Goal: Task Accomplishment & Management: Complete application form

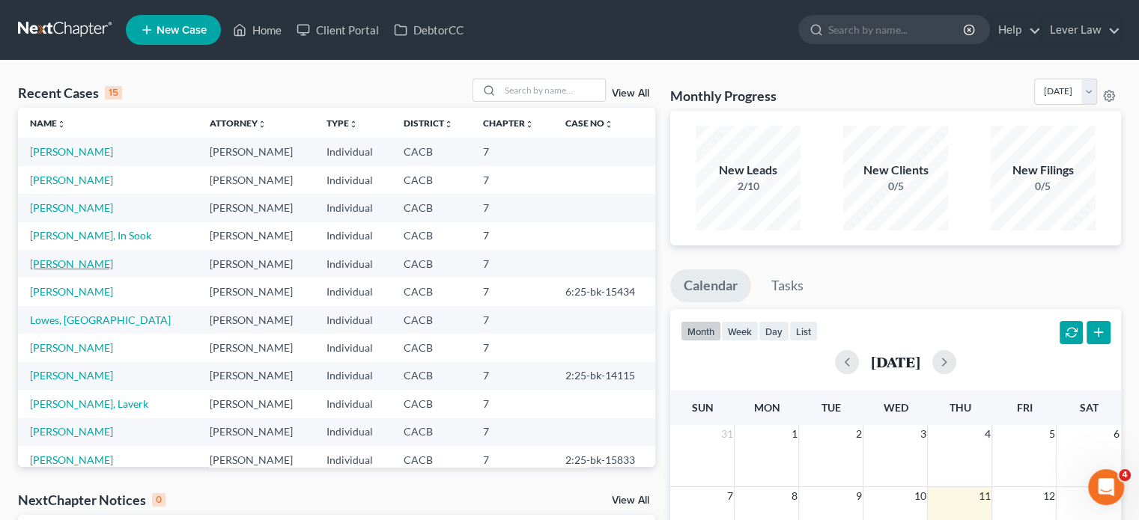
click at [70, 264] on link "[PERSON_NAME]" at bounding box center [71, 264] width 83 height 13
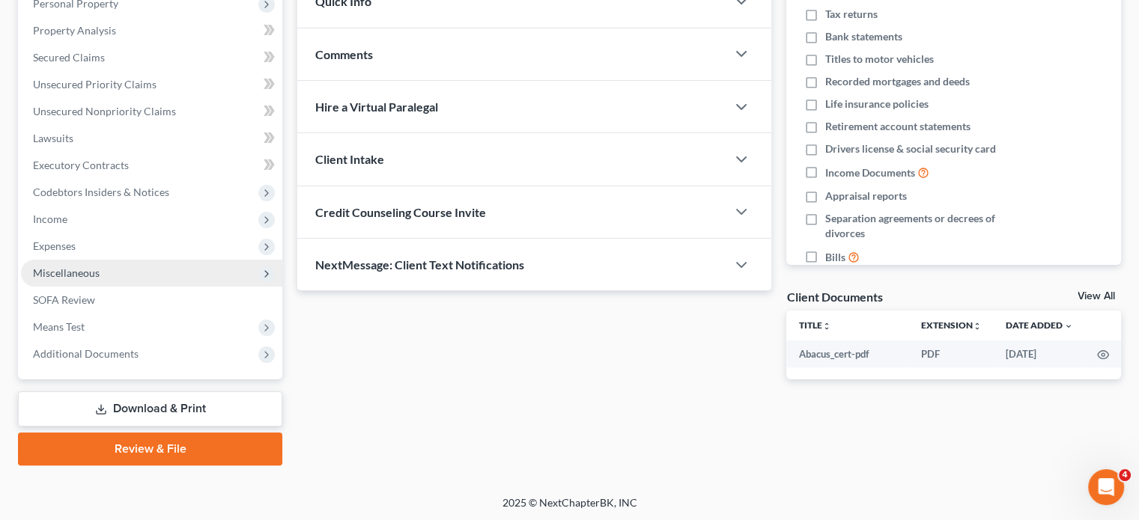
scroll to position [274, 0]
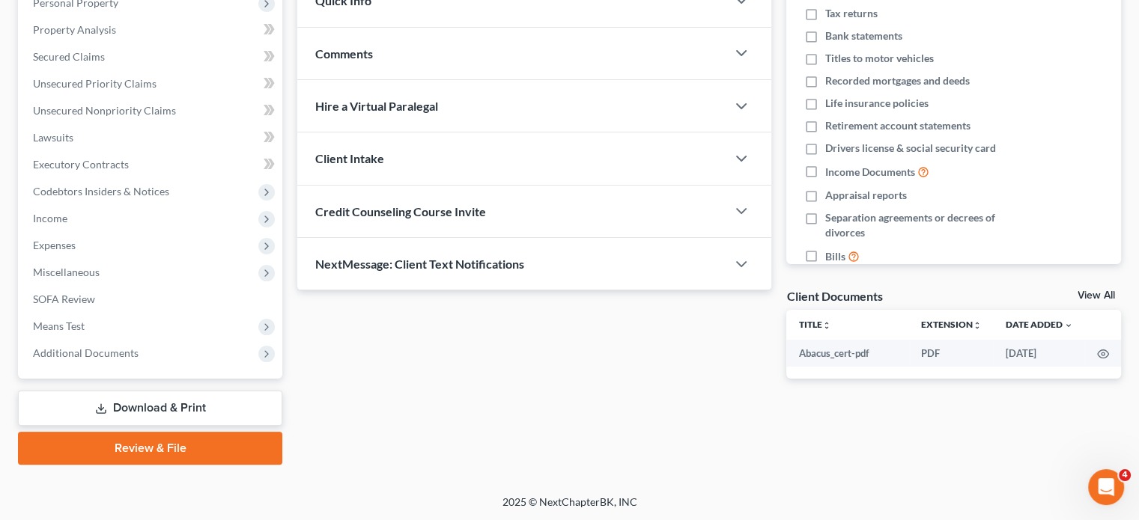
click at [156, 410] on link "Download & Print" at bounding box center [150, 408] width 264 height 35
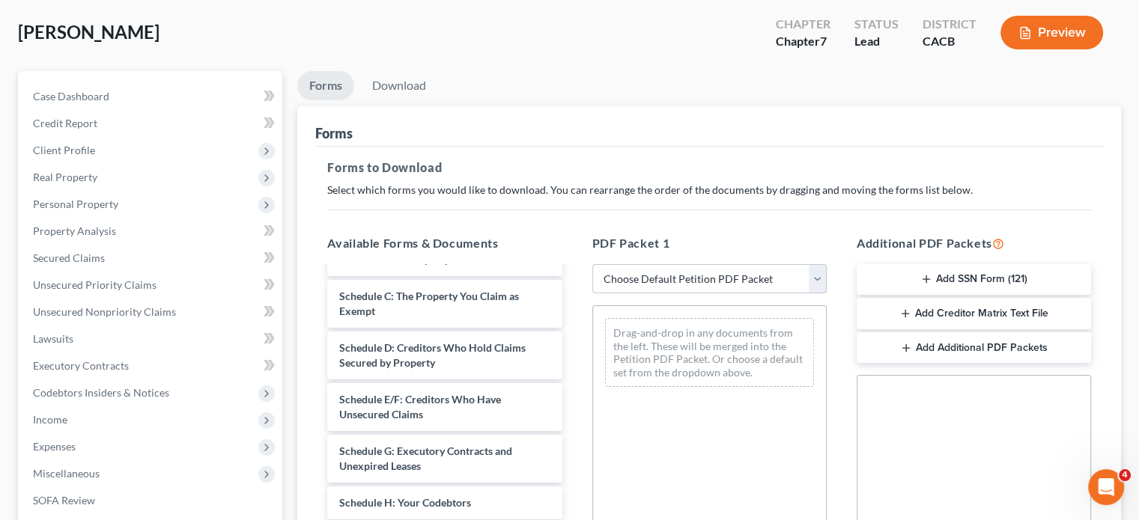
scroll to position [75, 0]
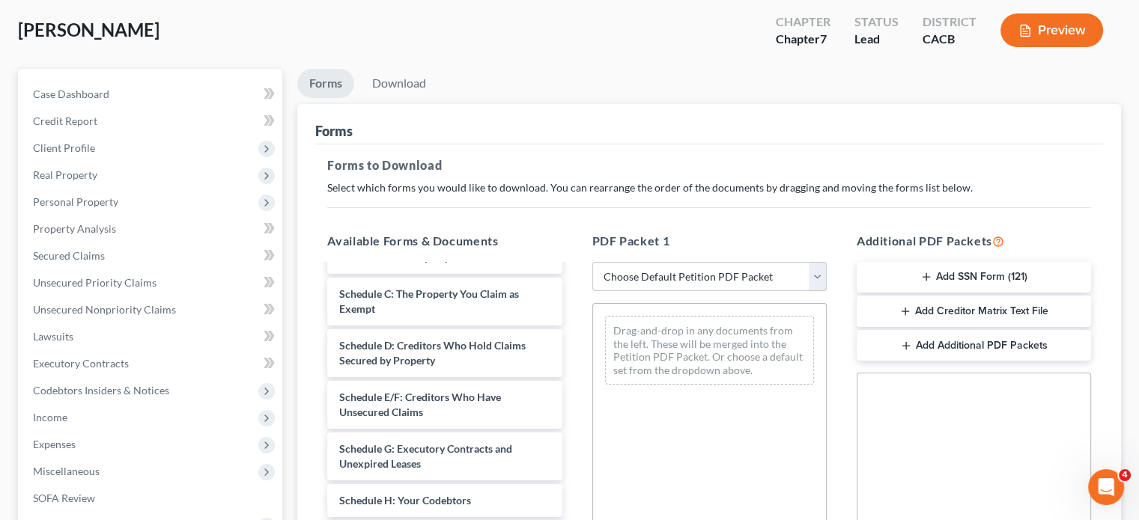
click at [699, 286] on select "Choose Default Petition PDF Packet Complete Bankruptcy Petition (all forms and …" at bounding box center [709, 277] width 234 height 30
select select "4"
click at [592, 262] on select "Choose Default Petition PDF Packet Complete Bankruptcy Petition (all forms and …" at bounding box center [709, 277] width 234 height 30
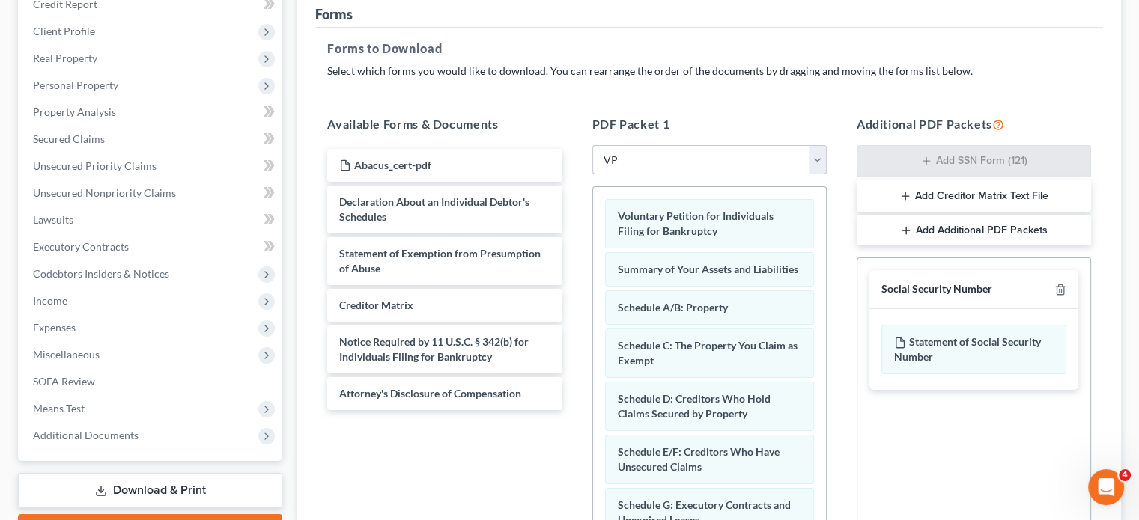
scroll to position [225, 0]
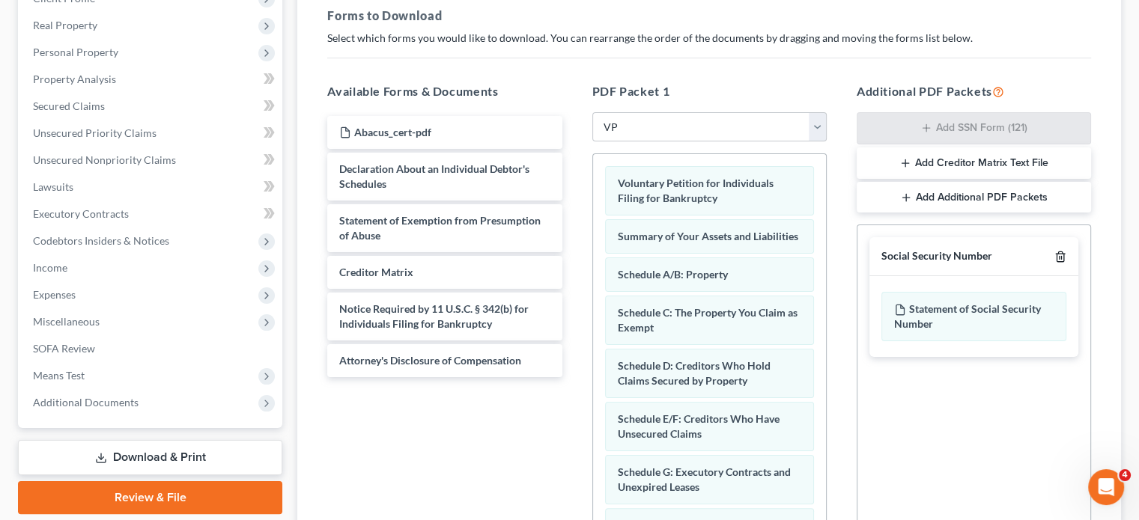
click at [1063, 253] on icon "button" at bounding box center [1060, 257] width 7 height 10
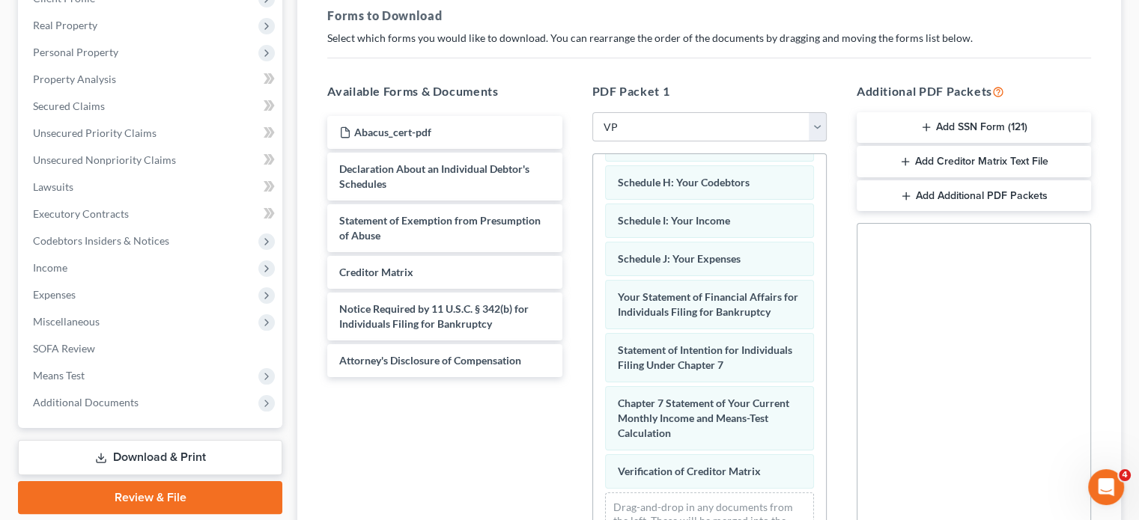
scroll to position [362, 0]
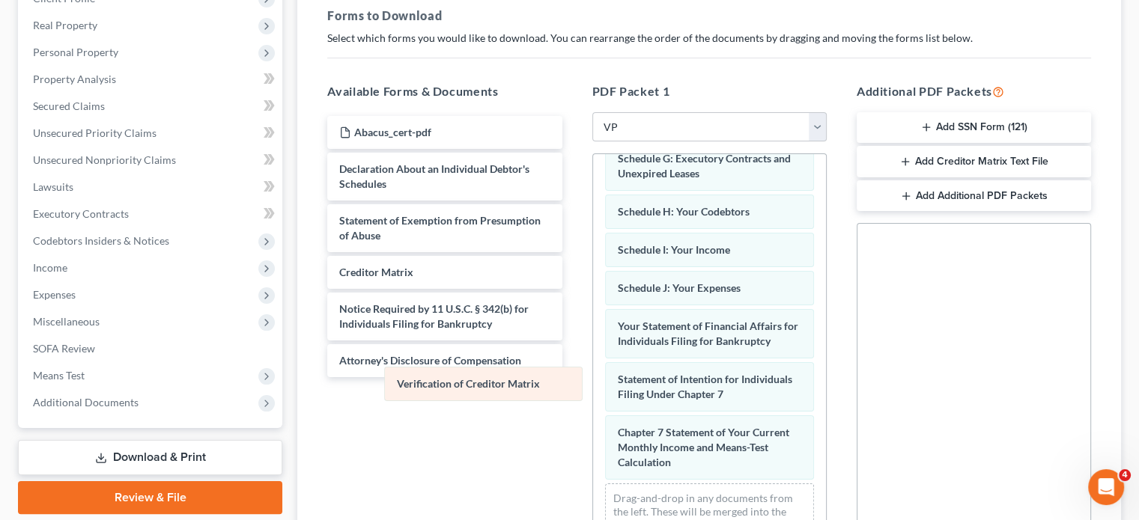
drag, startPoint x: 666, startPoint y: 458, endPoint x: 446, endPoint y: 378, distance: 233.3
click at [593, 378] on div "Verification of Creditor Matrix Voluntary Petition for Individuals Filing for B…" at bounding box center [709, 203] width 233 height 724
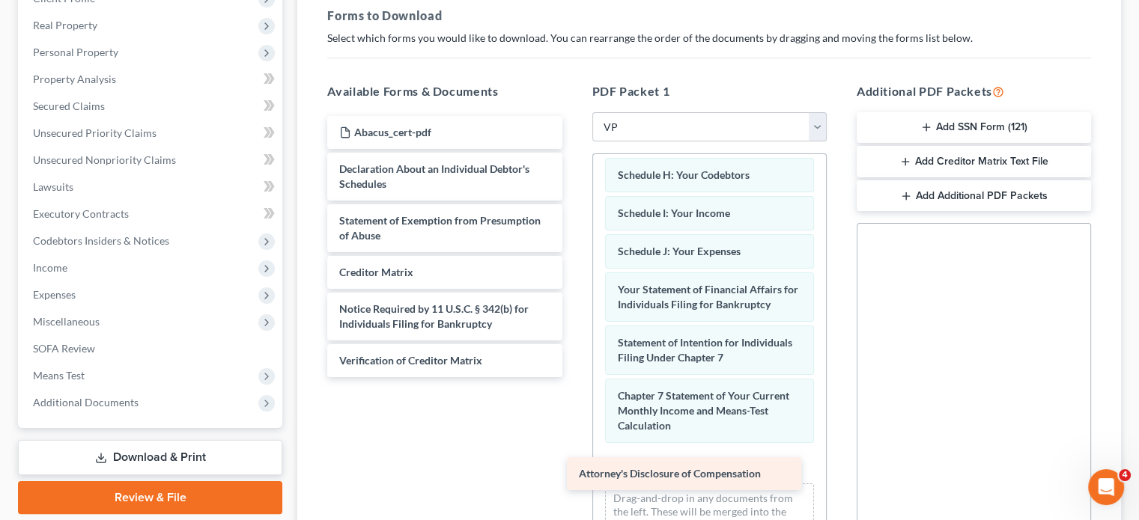
drag, startPoint x: 444, startPoint y: 364, endPoint x: 684, endPoint y: 478, distance: 265.6
click at [574, 377] on div "Attorney's Disclosure of Compensation Abacus_cert-pdf Declaration About an Indi…" at bounding box center [444, 246] width 258 height 261
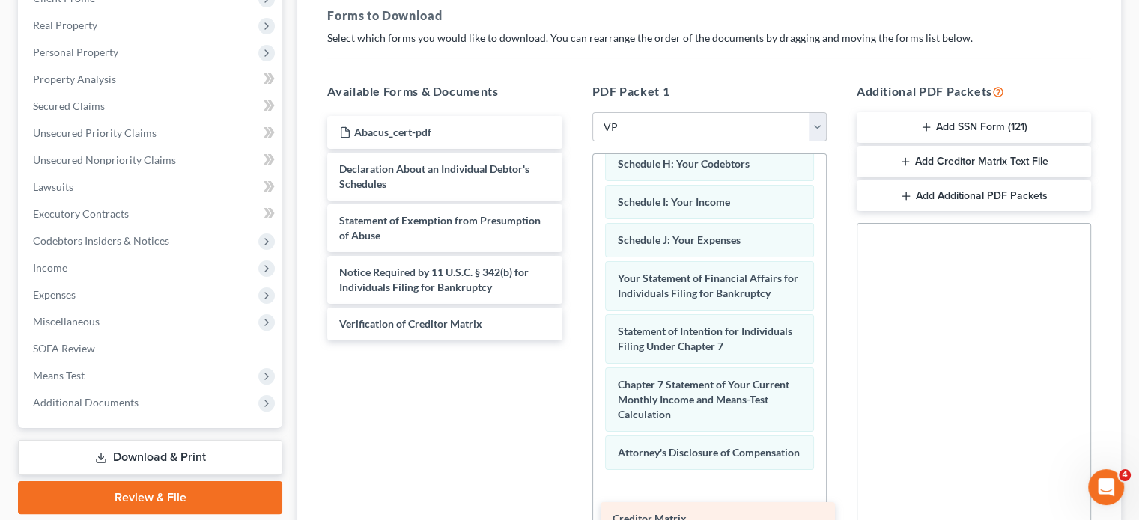
drag, startPoint x: 452, startPoint y: 270, endPoint x: 725, endPoint y: 514, distance: 366.9
click at [574, 341] on div "Creditor Matrix Abacus_cert-pdf Declaration About an Individual Debtor's Schedu…" at bounding box center [444, 228] width 258 height 225
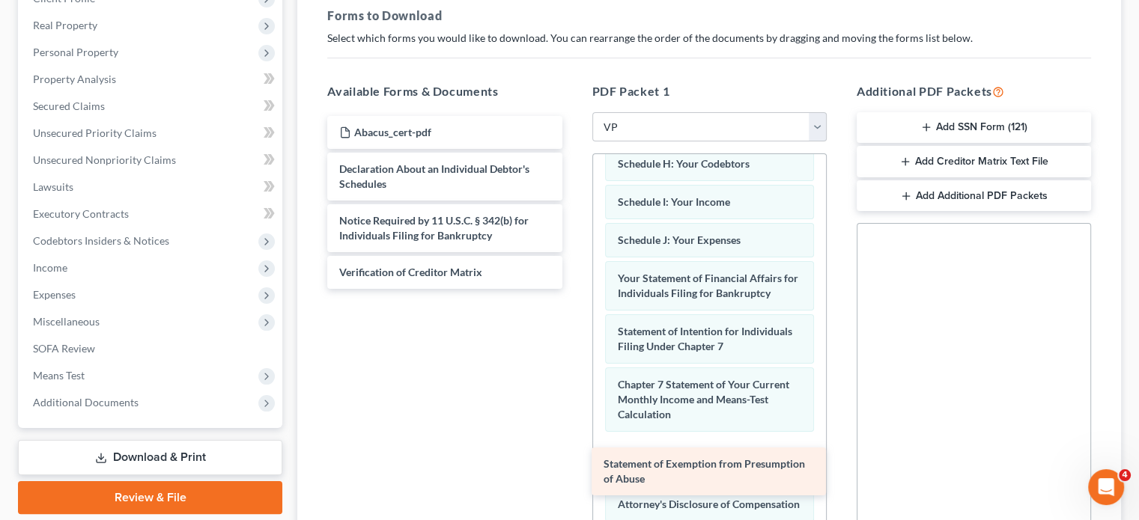
drag, startPoint x: 385, startPoint y: 217, endPoint x: 649, endPoint y: 462, distance: 360.3
click at [574, 289] on div "Statement of Exemption from Presumption of Abuse Abacus_cert-pdf Declaration Ab…" at bounding box center [444, 202] width 258 height 173
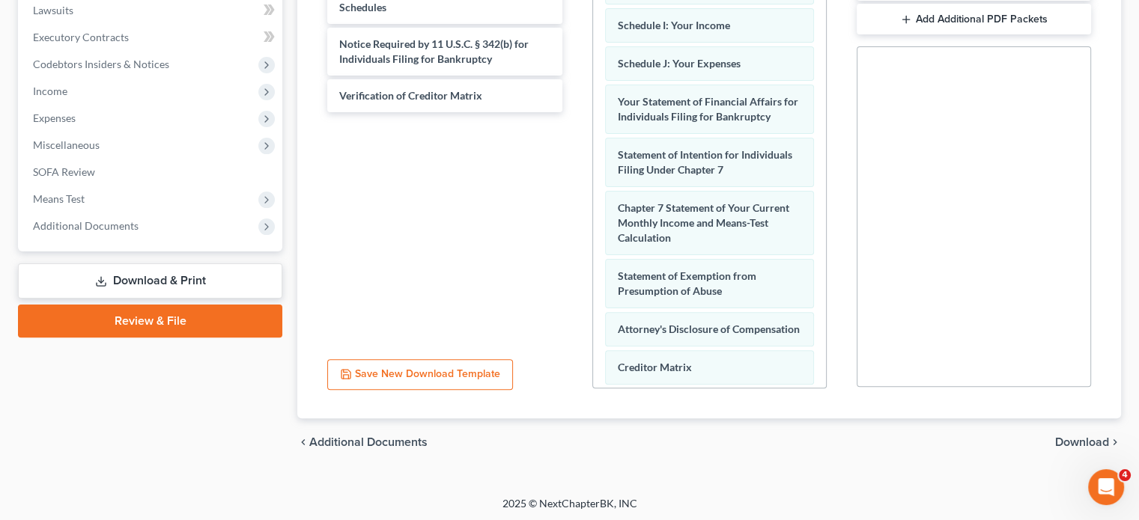
scroll to position [403, 0]
click at [1063, 431] on div "chevron_left Additional Documents Download chevron_right" at bounding box center [709, 441] width 824 height 48
click at [1069, 440] on span "Download" at bounding box center [1082, 441] width 54 height 12
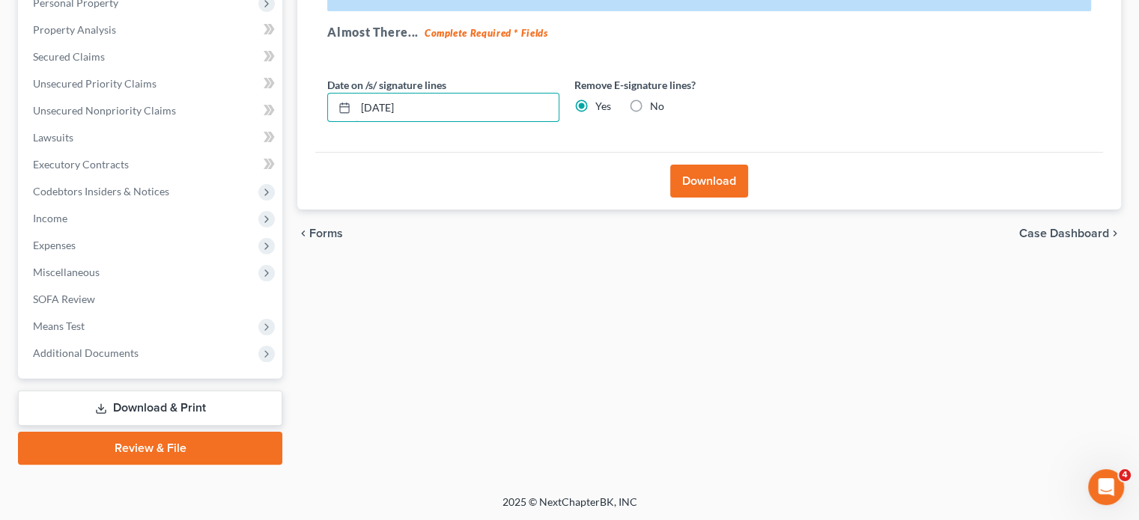
drag, startPoint x: 490, startPoint y: 110, endPoint x: 298, endPoint y: 135, distance: 193.3
click at [298, 135] on div "Download Effective 12/1/17 your court no longer accepts electronic signatures o…" at bounding box center [709, 58] width 824 height 306
click at [711, 177] on button "Download" at bounding box center [709, 181] width 78 height 33
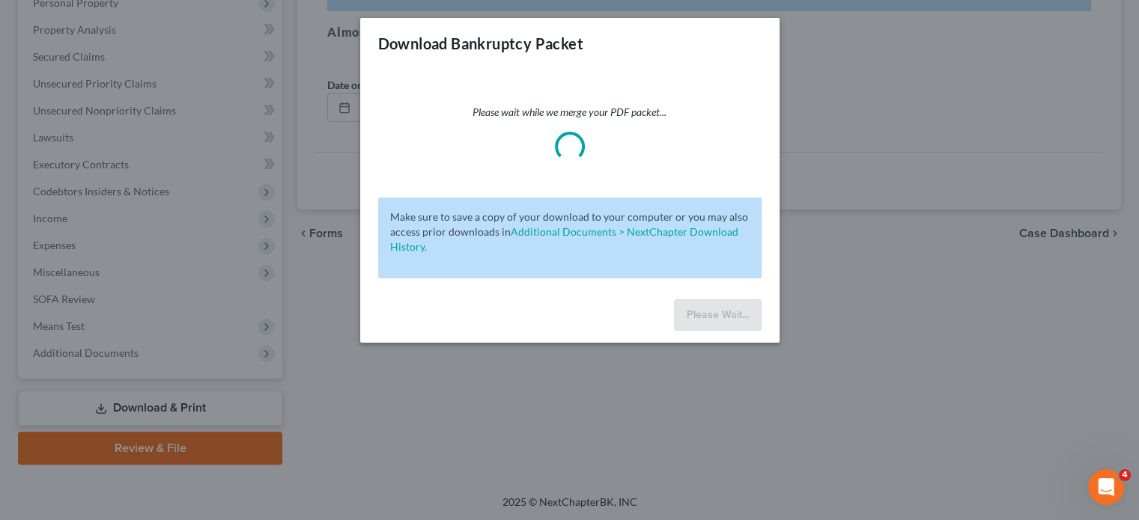
scroll to position [199, 0]
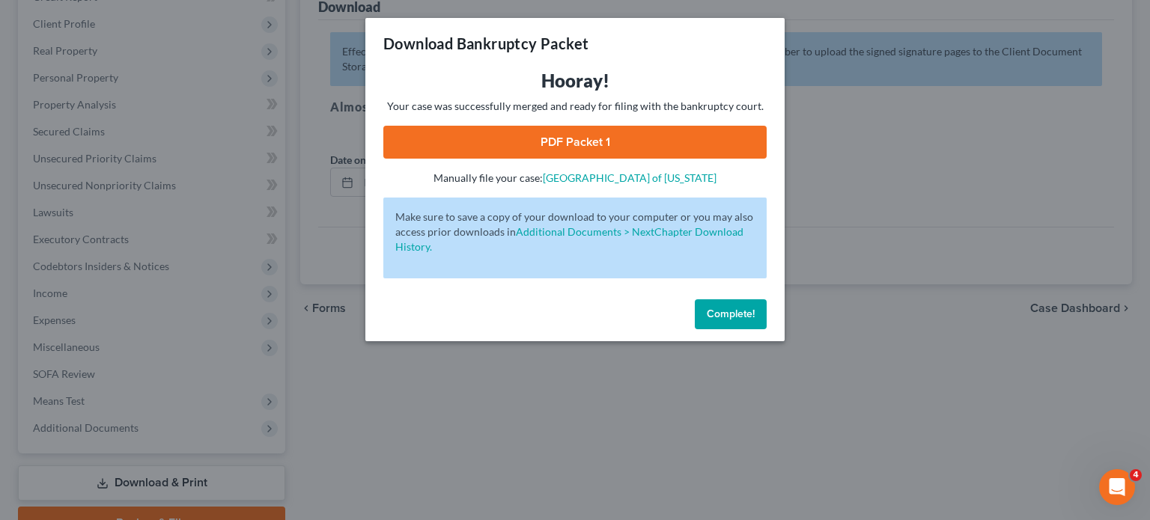
click at [478, 140] on link "PDF Packet 1" at bounding box center [574, 142] width 383 height 33
drag, startPoint x: 729, startPoint y: 323, endPoint x: 569, endPoint y: 344, distance: 161.0
click at [729, 322] on button "Complete!" at bounding box center [731, 315] width 72 height 30
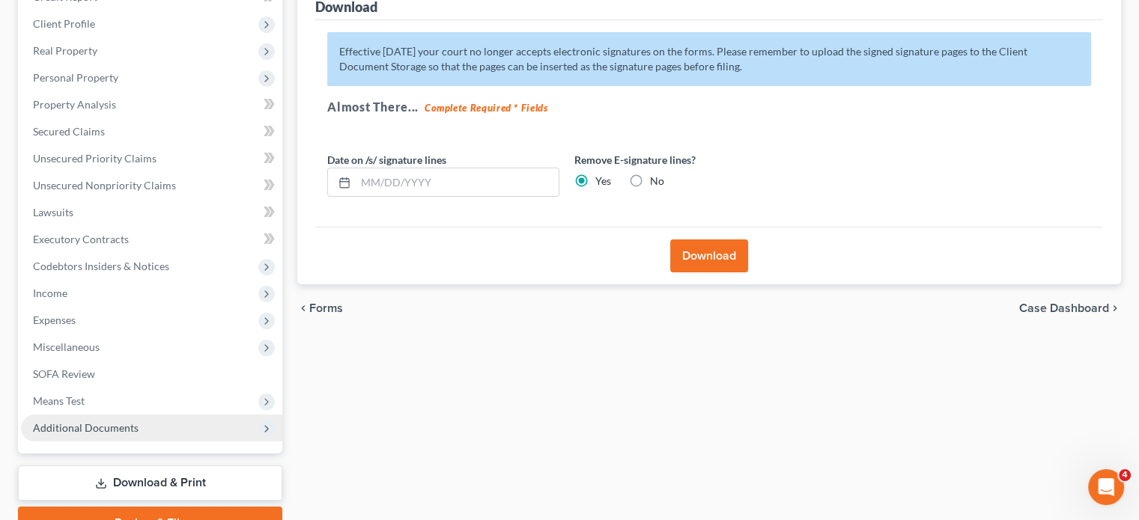
click at [141, 434] on span "Additional Documents" at bounding box center [151, 428] width 261 height 27
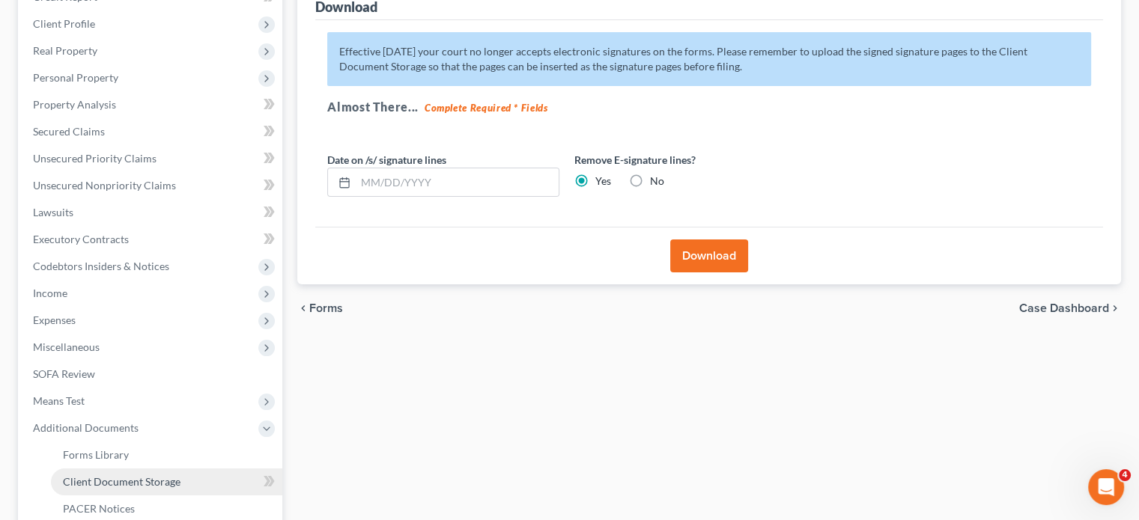
click at [148, 475] on span "Client Document Storage" at bounding box center [122, 481] width 118 height 13
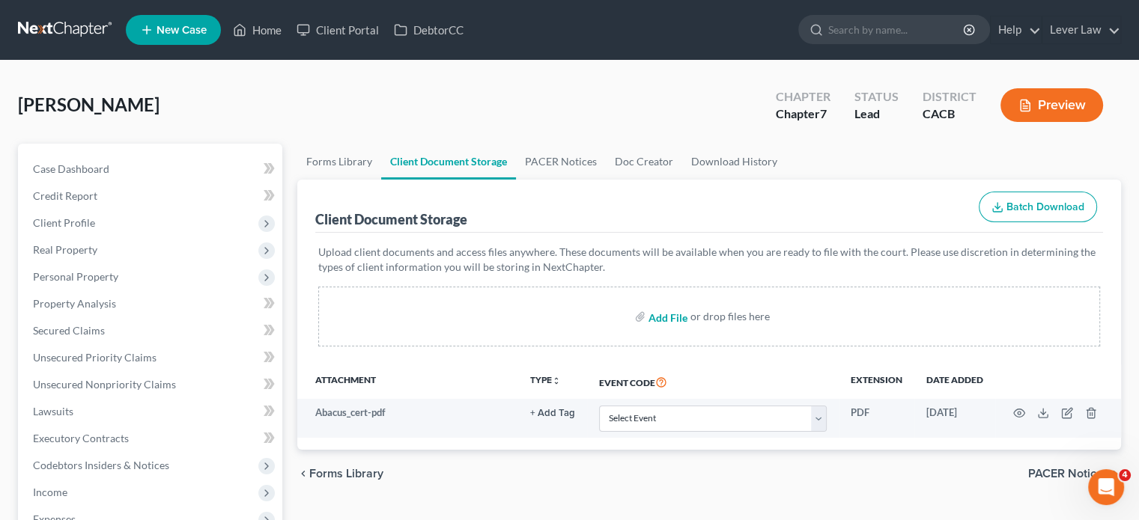
click at [673, 311] on input "file" at bounding box center [666, 316] width 36 height 27
type input "C:\fakepath\Income David Signed.pdf"
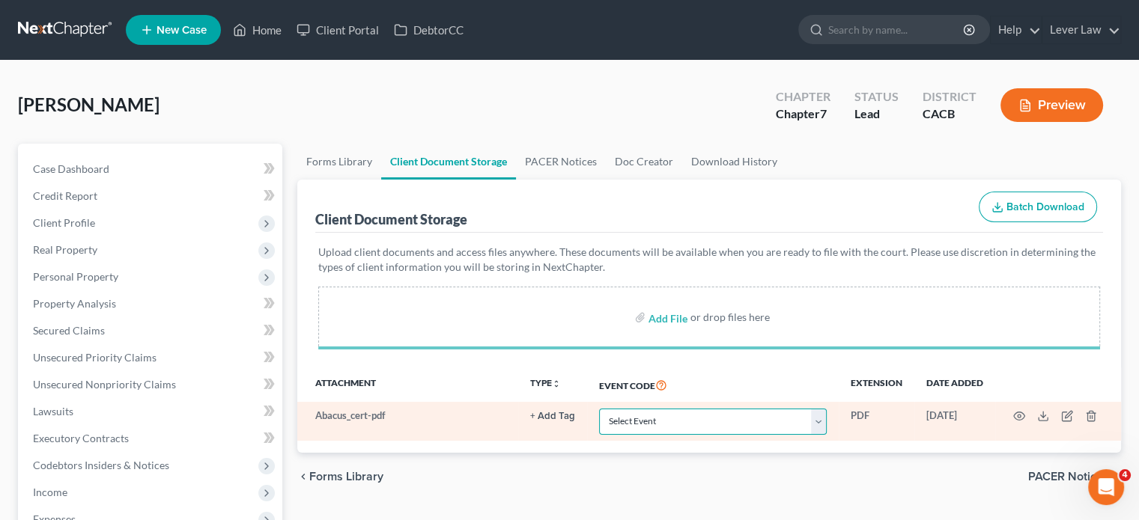
drag, startPoint x: 673, startPoint y: 311, endPoint x: 641, endPoint y: 425, distance: 118.3
click at [639, 424] on select "Select Event Amended Chapter 11 Plan Amended Chapter 11 Small Business Plan Ame…" at bounding box center [713, 422] width 228 height 26
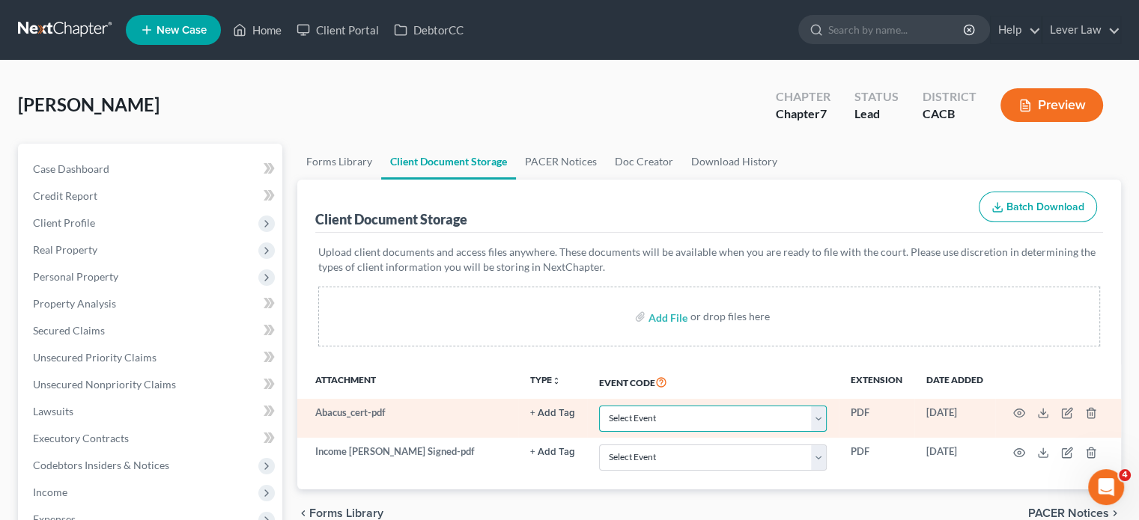
click at [668, 412] on select "Select Event Amended Chapter 11 Plan Amended Chapter 11 Small Business Plan Ame…" at bounding box center [713, 419] width 228 height 26
select select "10"
click at [599, 406] on select "Select Event Amended Chapter 11 Plan Amended Chapter 11 Small Business Plan Ame…" at bounding box center [713, 419] width 228 height 26
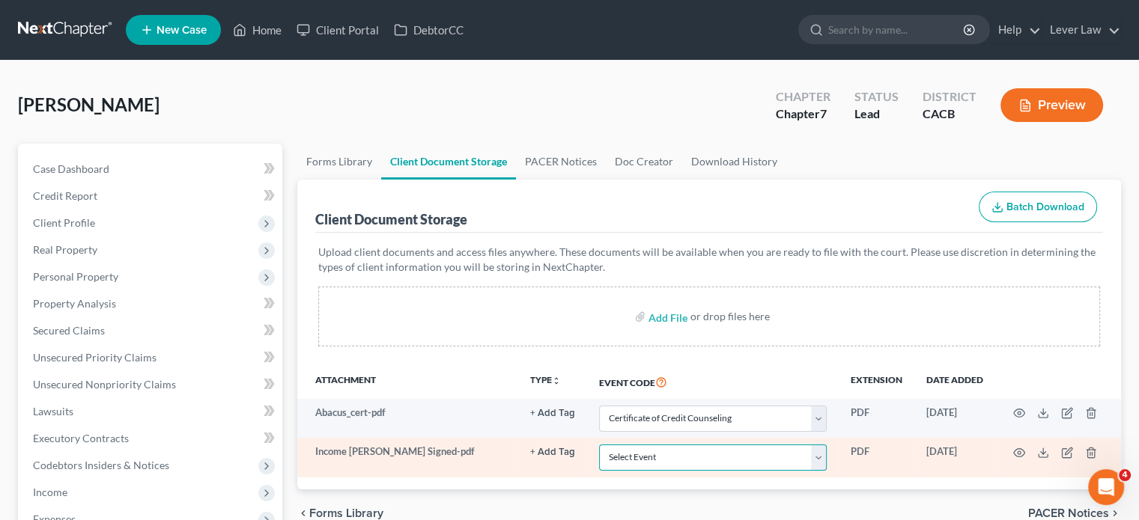
drag, startPoint x: 671, startPoint y: 466, endPoint x: 675, endPoint y: 445, distance: 21.4
click at [671, 466] on select "Select Event Amended Chapter 11 Plan Amended Chapter 11 Small Business Plan Ame…" at bounding box center [713, 458] width 228 height 26
select select "30"
click at [599, 445] on select "Select Event Amended Chapter 11 Plan Amended Chapter 11 Small Business Plan Ame…" at bounding box center [713, 458] width 228 height 26
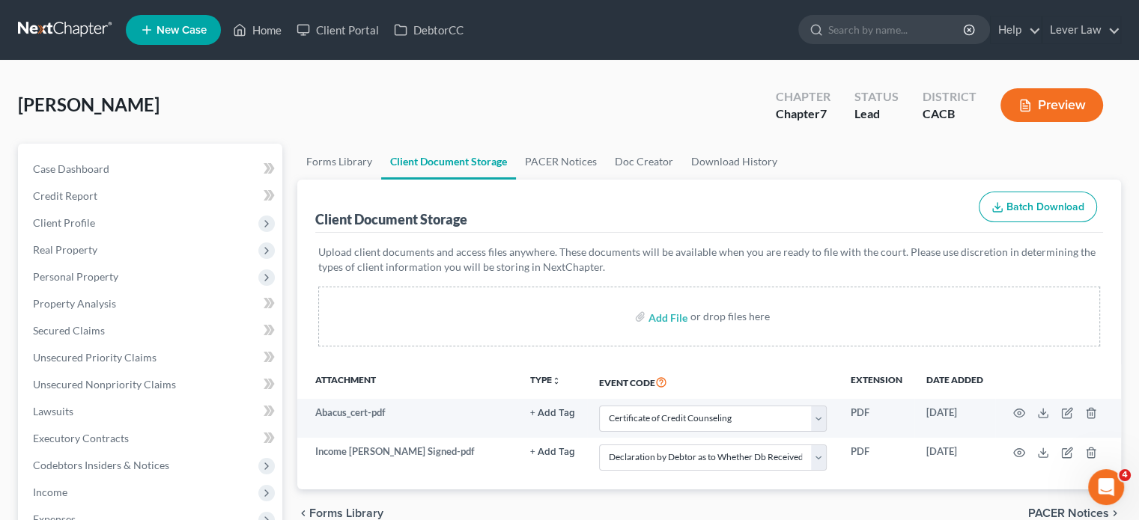
click at [75, 40] on link at bounding box center [66, 29] width 96 height 27
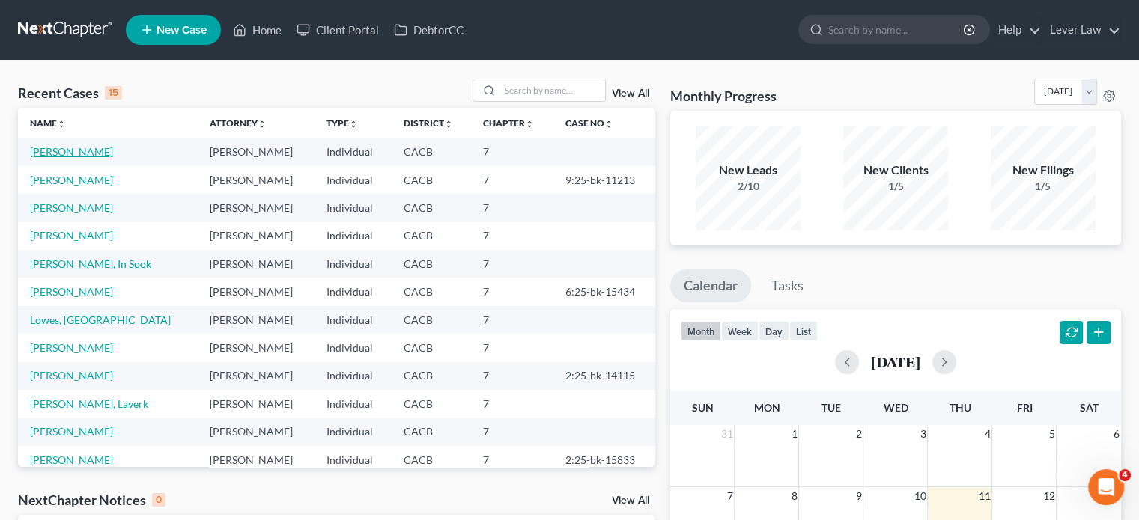
click at [64, 153] on link "[PERSON_NAME]" at bounding box center [71, 151] width 83 height 13
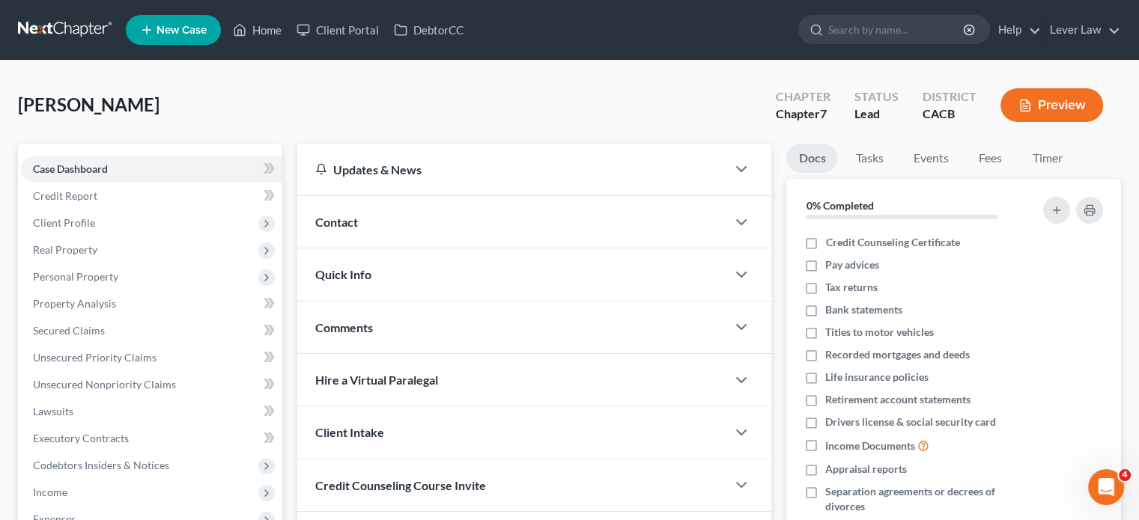
scroll to position [274, 0]
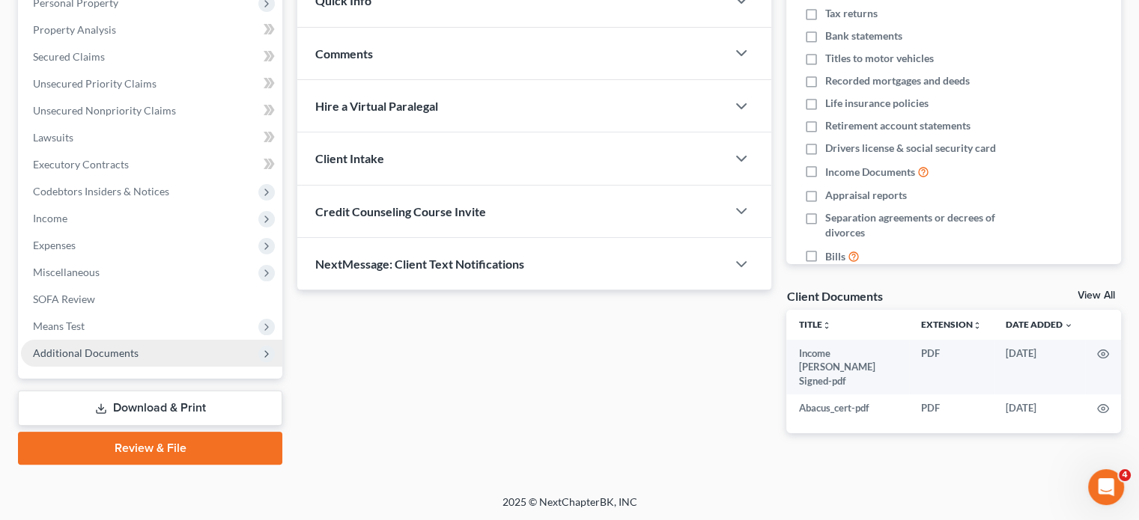
click at [139, 356] on span "Additional Documents" at bounding box center [151, 353] width 261 height 27
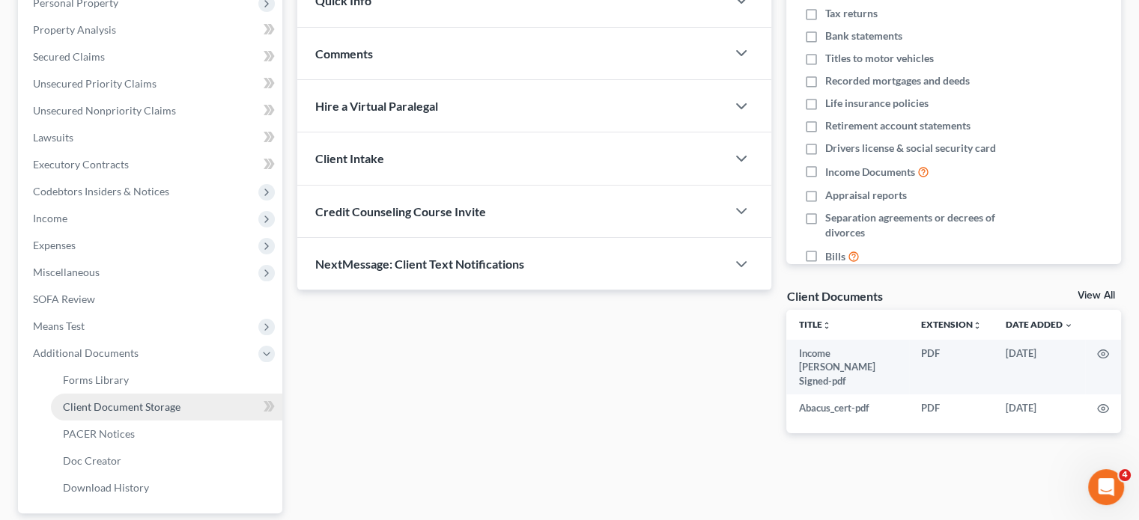
click at [168, 401] on span "Client Document Storage" at bounding box center [122, 407] width 118 height 13
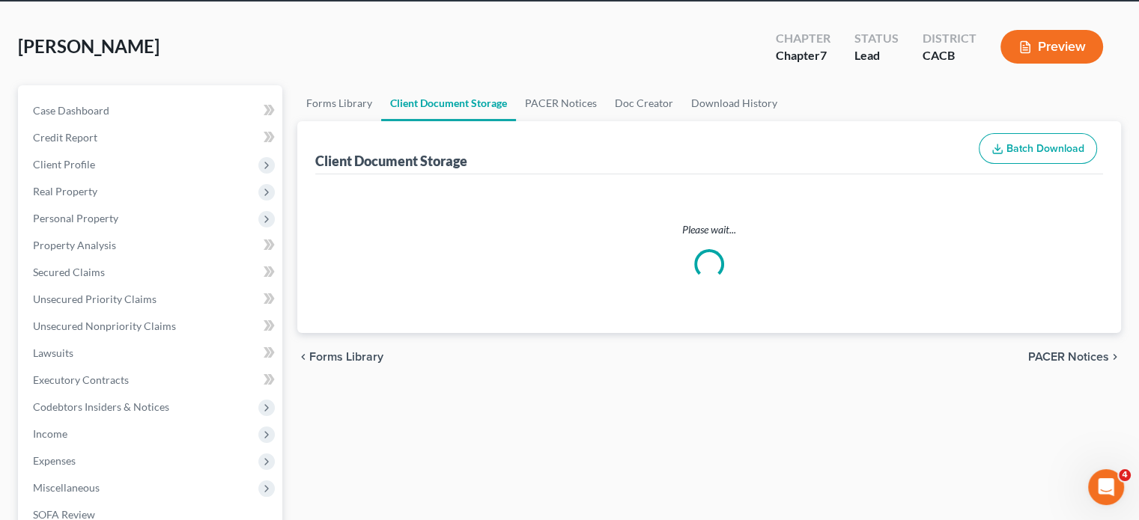
scroll to position [10, 0]
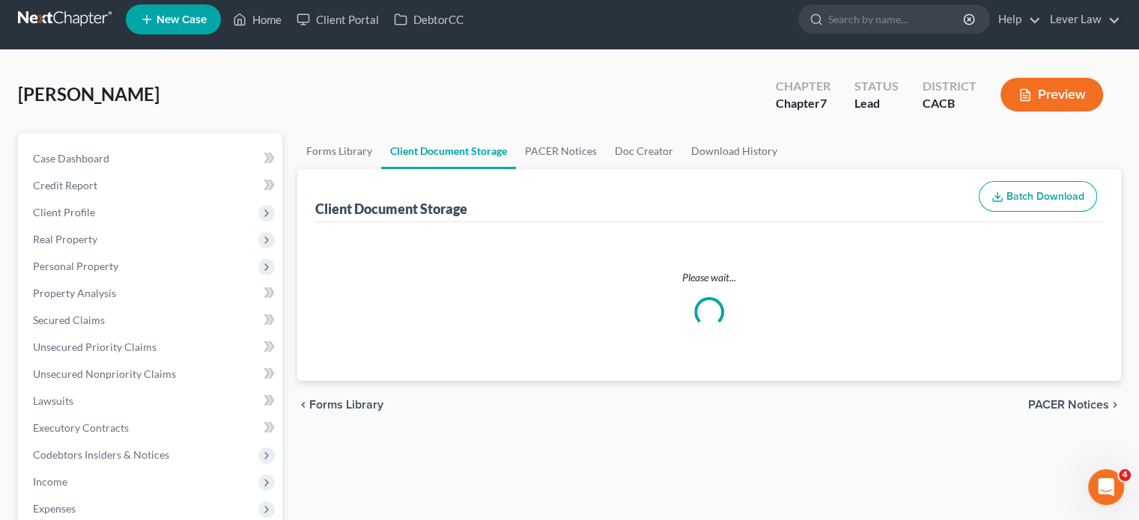
select select "10"
select select "30"
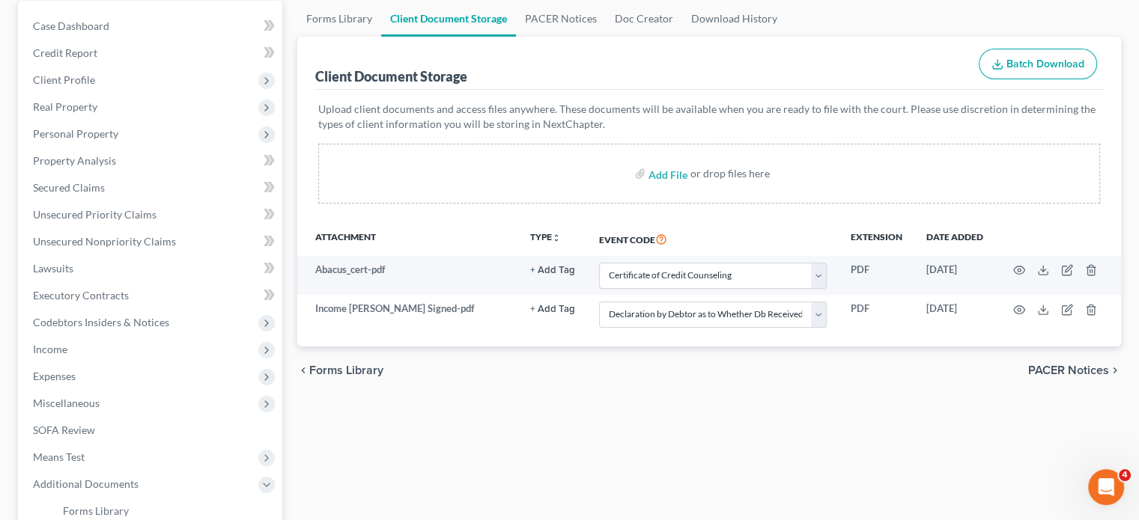
scroll to position [150, 0]
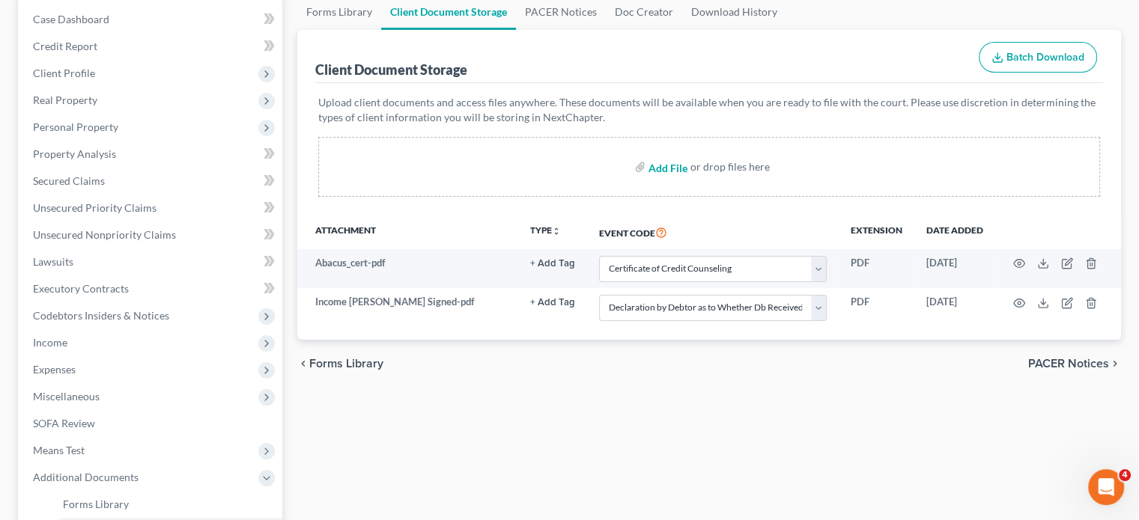
click at [679, 164] on input "file" at bounding box center [666, 167] width 36 height 27
type input "C:\fakepath\Vp David Signed.pdf"
select select "10"
select select "30"
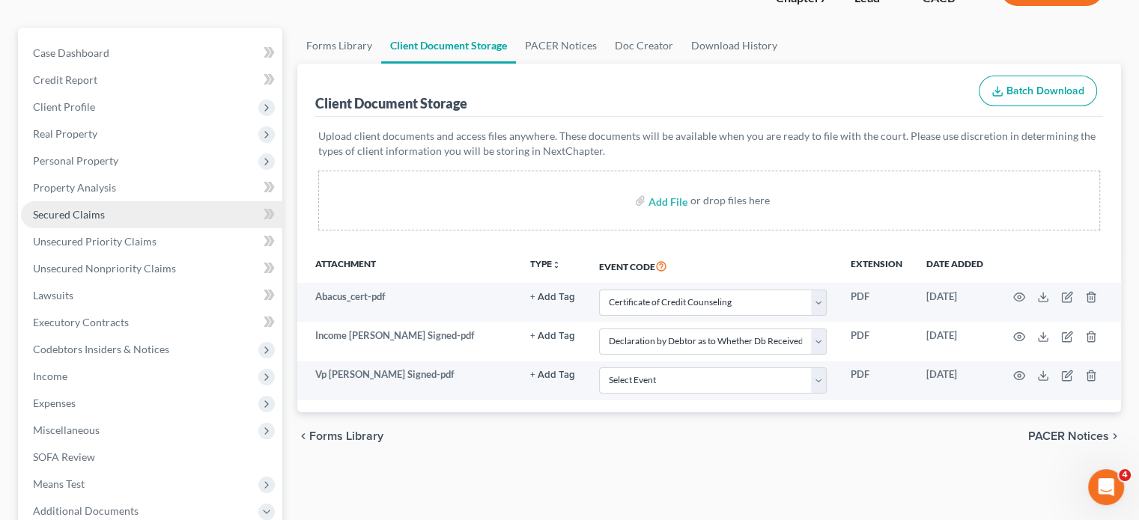
scroll to position [109, 0]
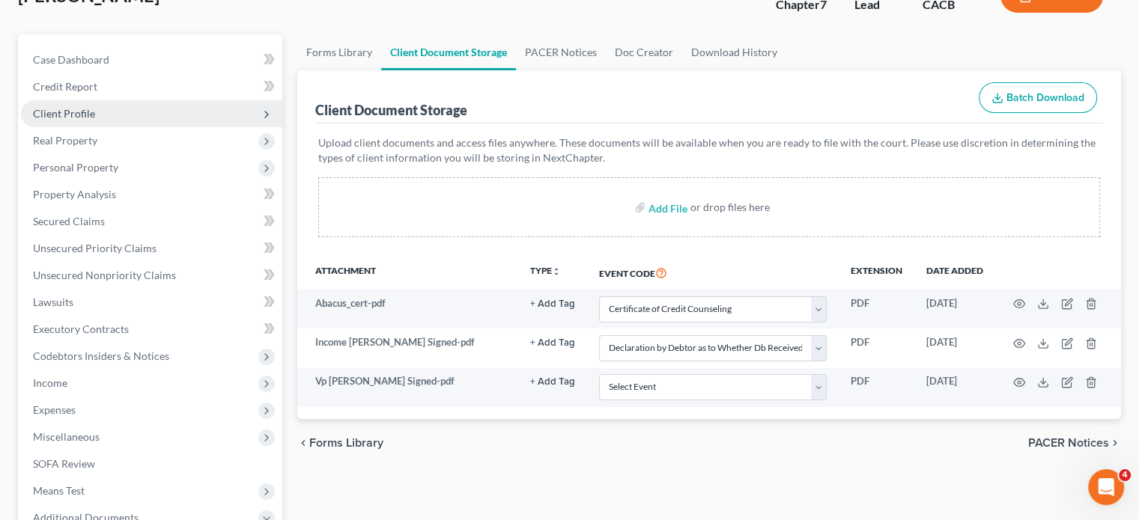
click at [97, 117] on span "Client Profile" at bounding box center [151, 113] width 261 height 27
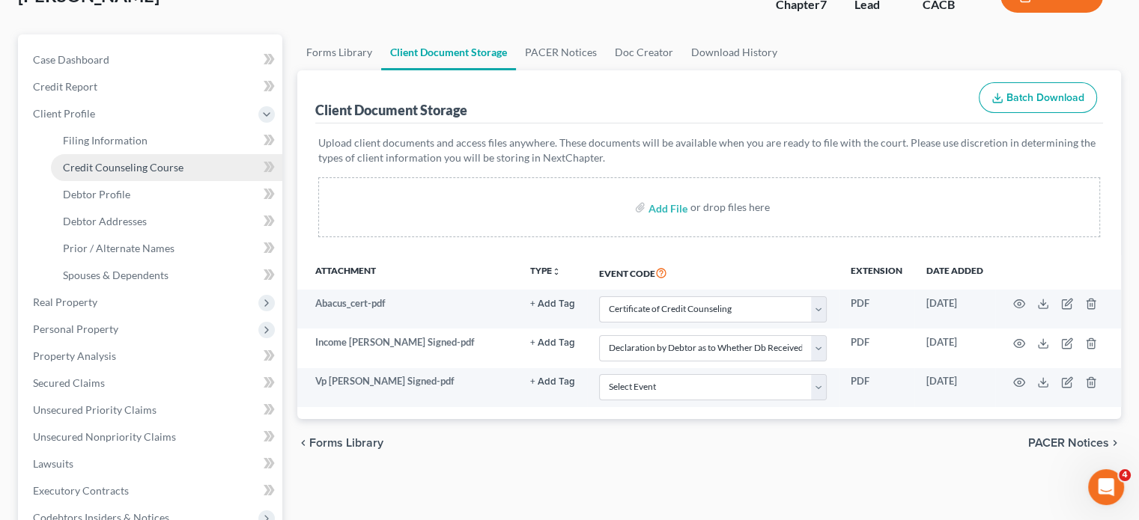
click at [97, 165] on span "Credit Counseling Course" at bounding box center [123, 167] width 121 height 13
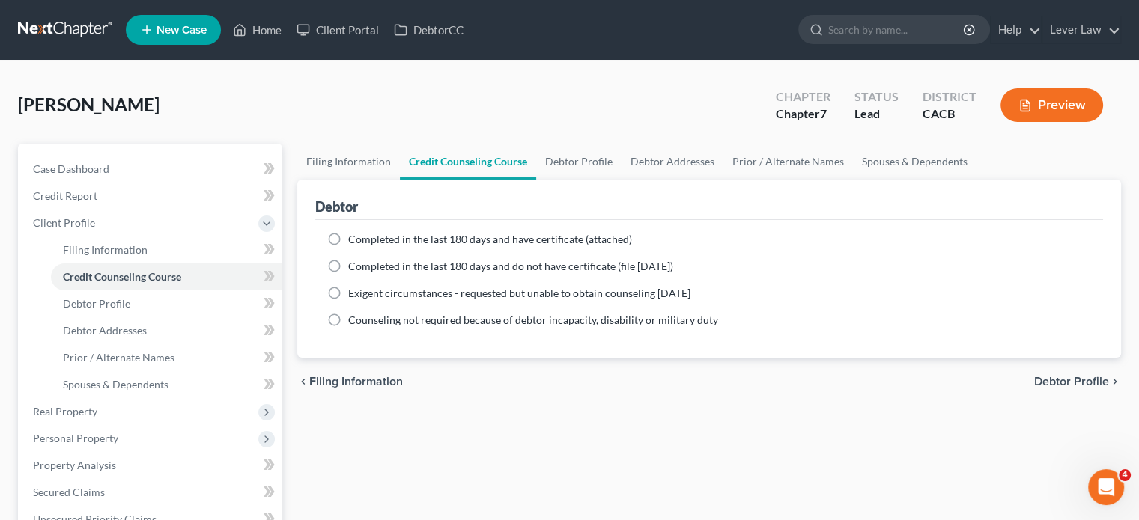
click at [455, 239] on span "Completed in the last 180 days and have certificate (attached)" at bounding box center [490, 239] width 284 height 13
click at [364, 239] on input "Completed in the last 180 days and have certificate (attached)" at bounding box center [359, 237] width 10 height 10
radio input "true"
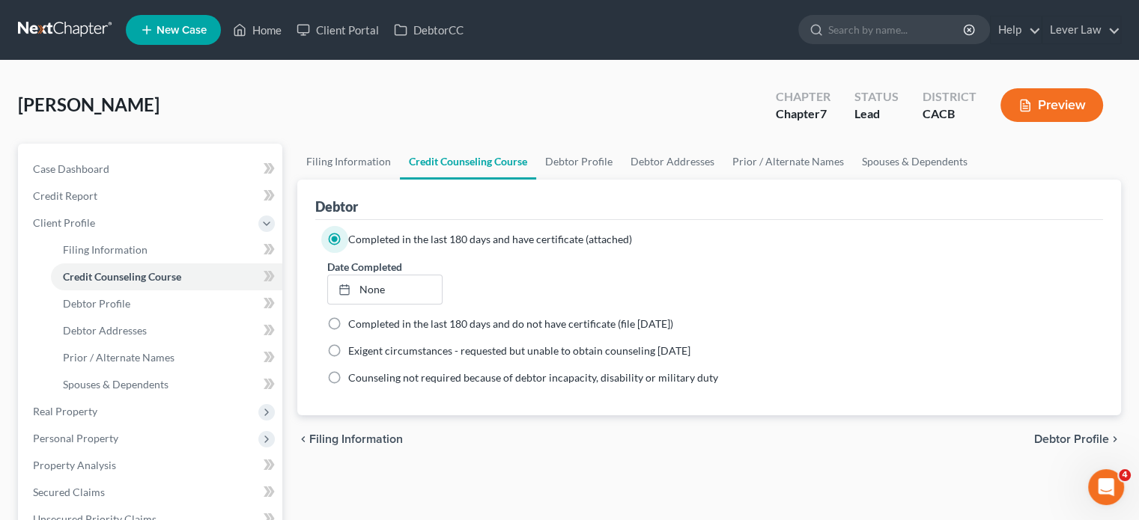
drag, startPoint x: 407, startPoint y: 281, endPoint x: 407, endPoint y: 271, distance: 9.8
click at [407, 281] on link "None" at bounding box center [384, 290] width 113 height 28
type input "9/11/2025"
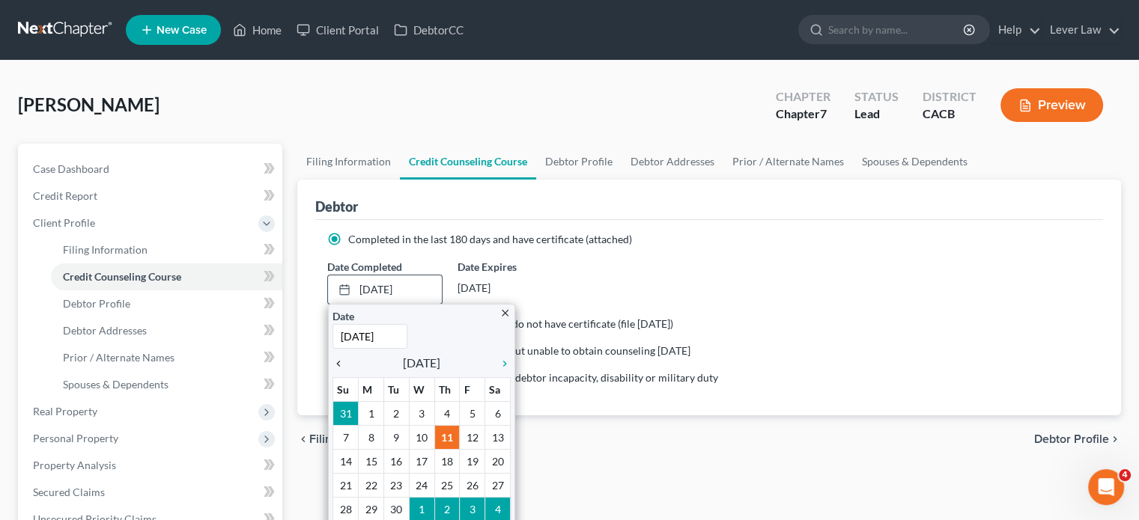
click at [340, 362] on icon "chevron_left" at bounding box center [341, 364] width 19 height 12
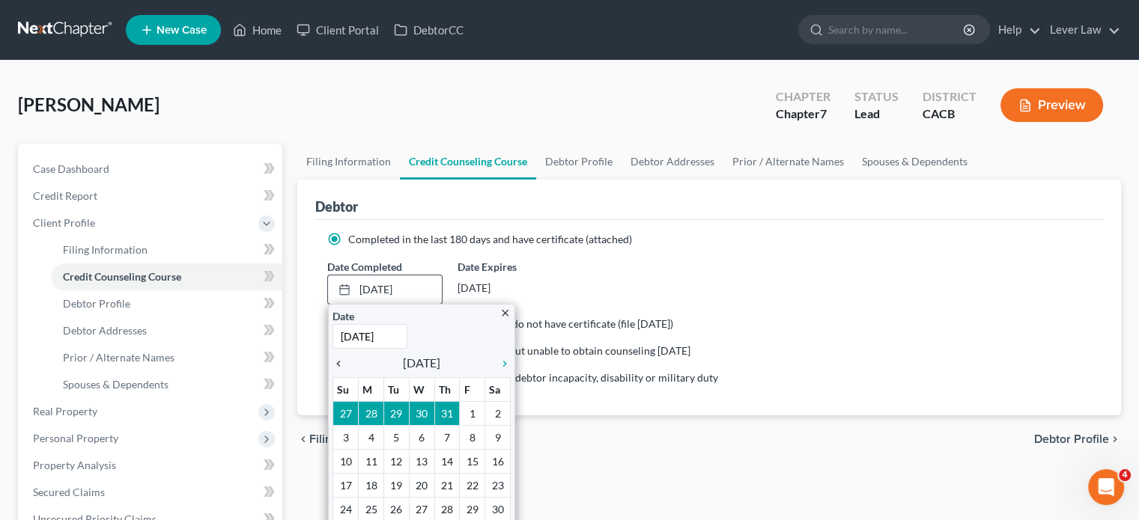
click at [340, 362] on icon "chevron_left" at bounding box center [341, 364] width 19 height 12
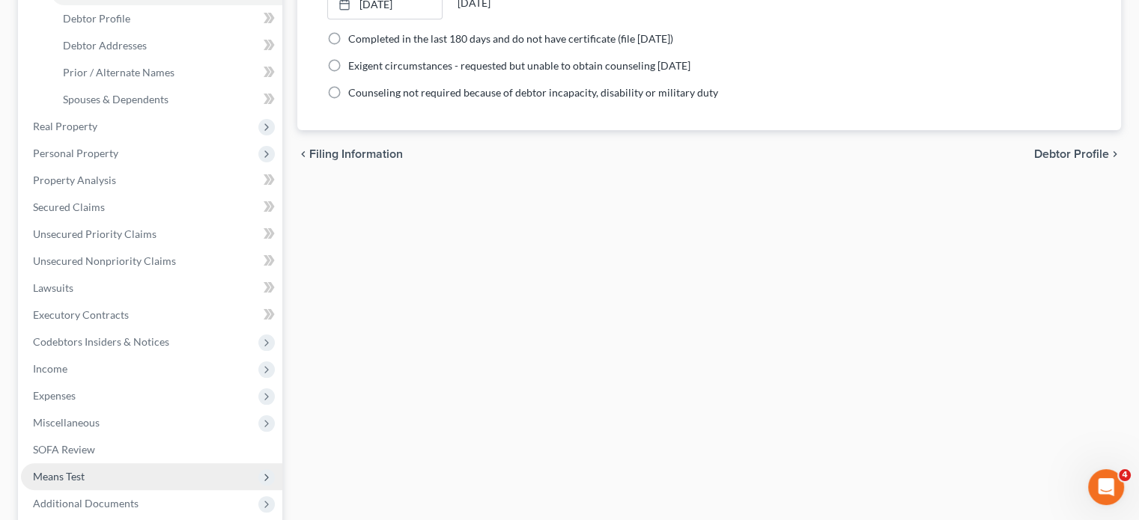
scroll to position [374, 0]
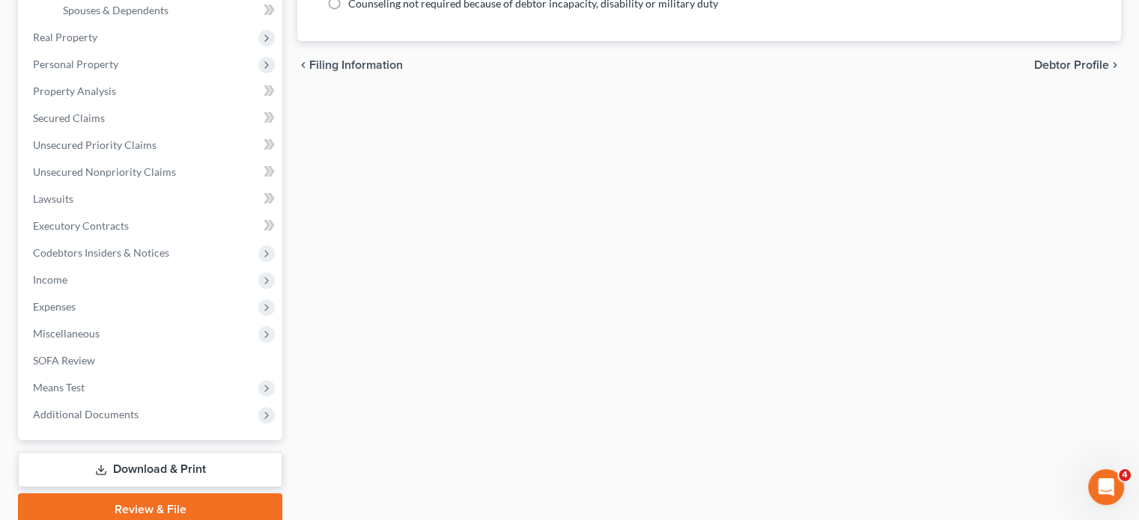
click at [132, 496] on link "Review & File" at bounding box center [150, 509] width 264 height 33
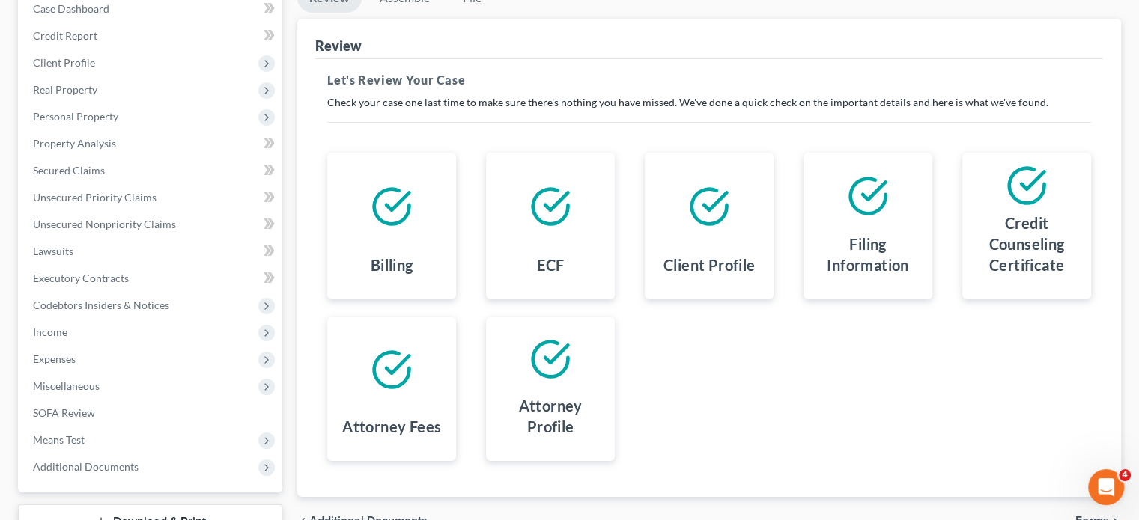
scroll to position [274, 0]
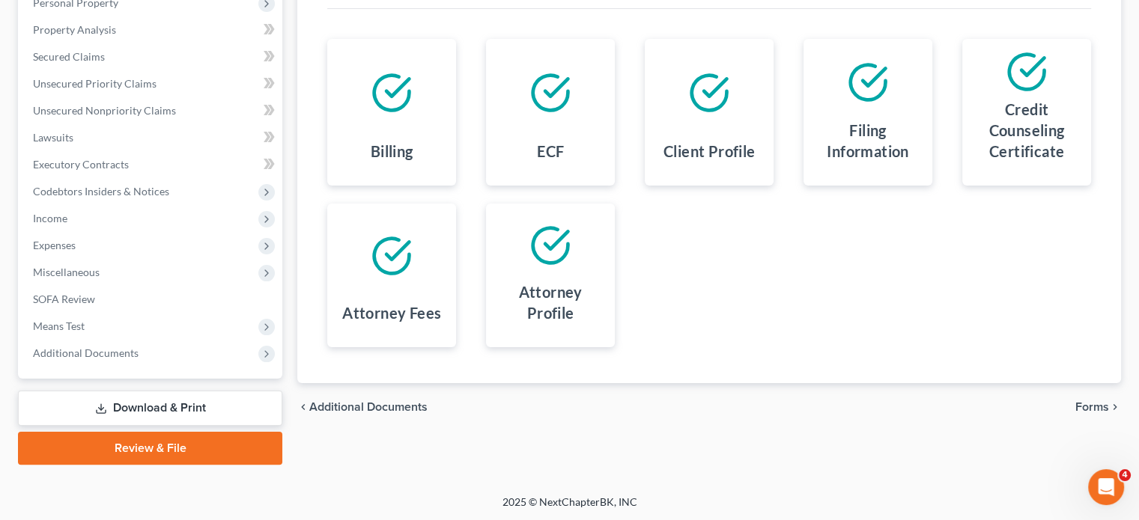
click at [1096, 404] on span "Forms" at bounding box center [1092, 407] width 34 height 12
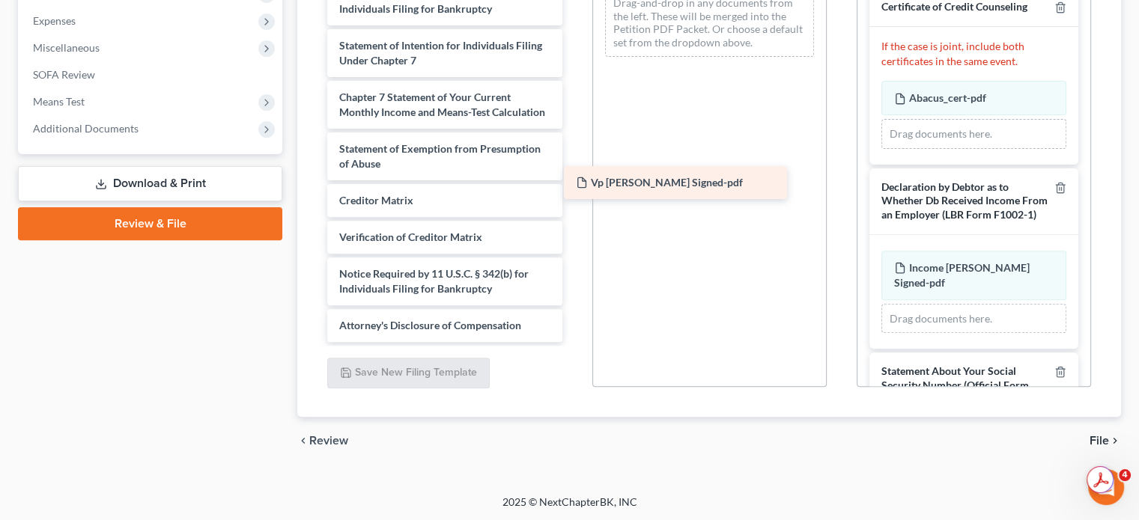
scroll to position [468, 0]
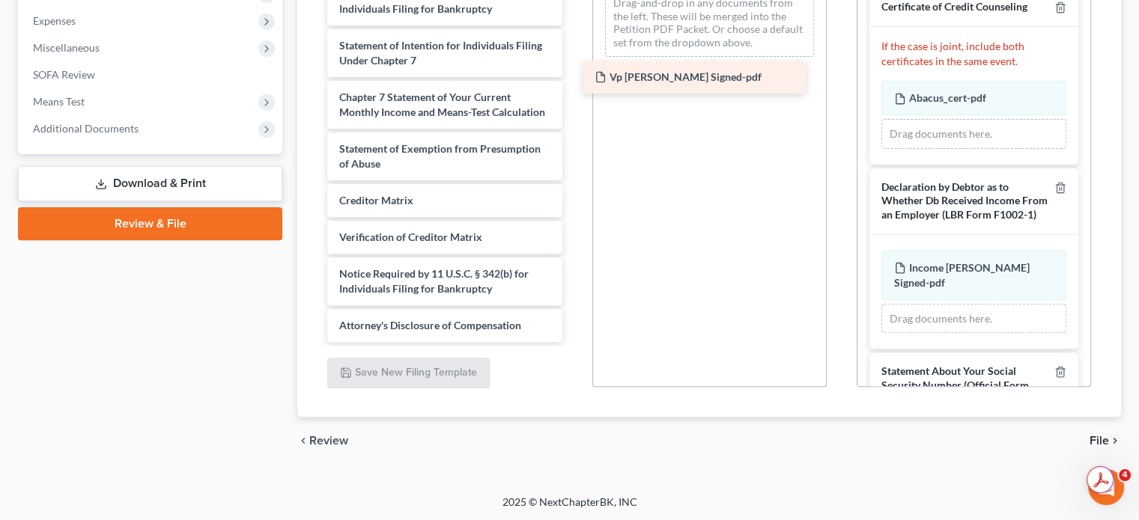
drag, startPoint x: 453, startPoint y: 327, endPoint x: 714, endPoint y: 65, distance: 370.1
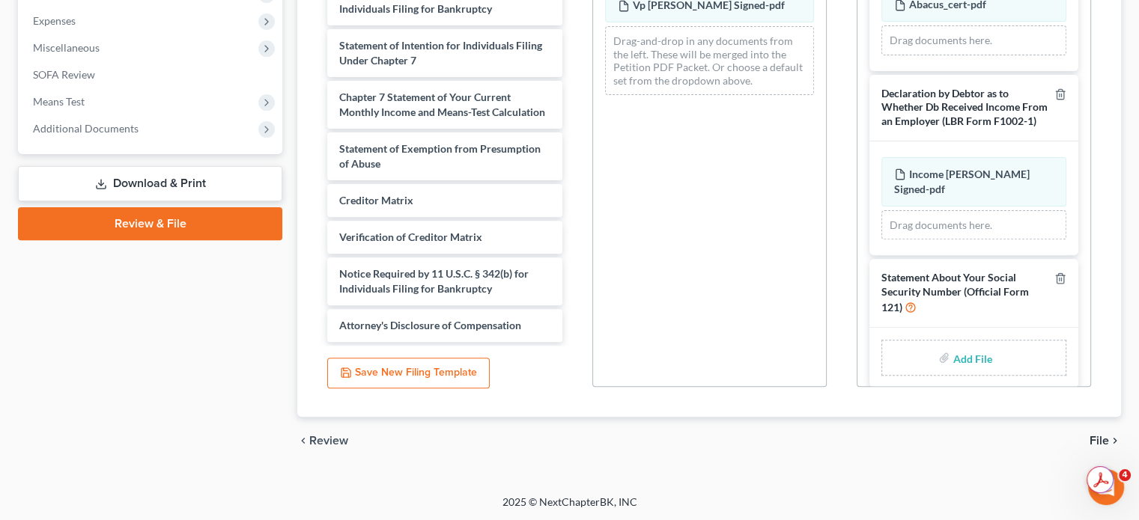
scroll to position [103, 0]
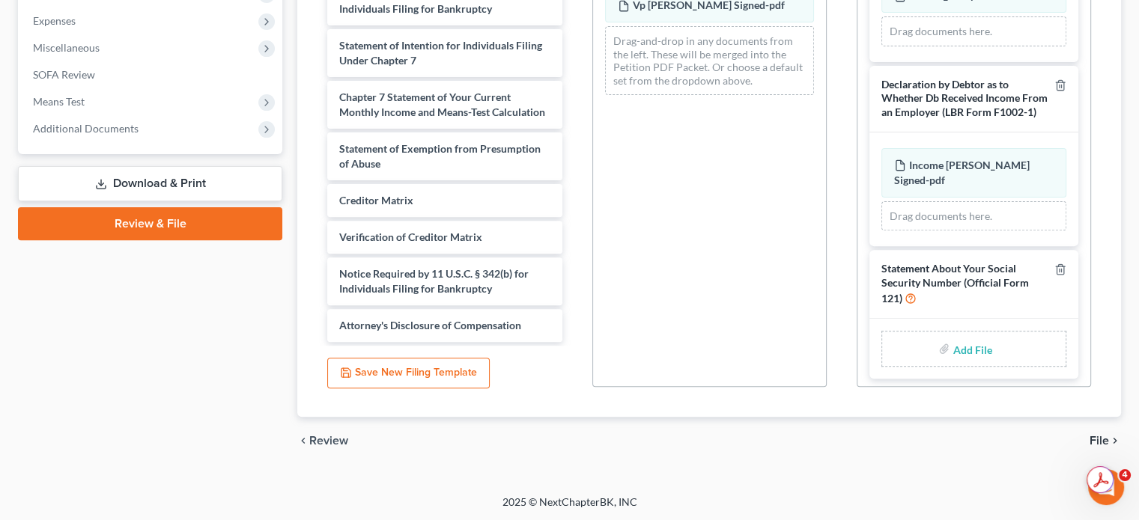
click at [960, 341] on input "file" at bounding box center [970, 348] width 36 height 27
type input "C:\fakepath\SS Signed David.pdf"
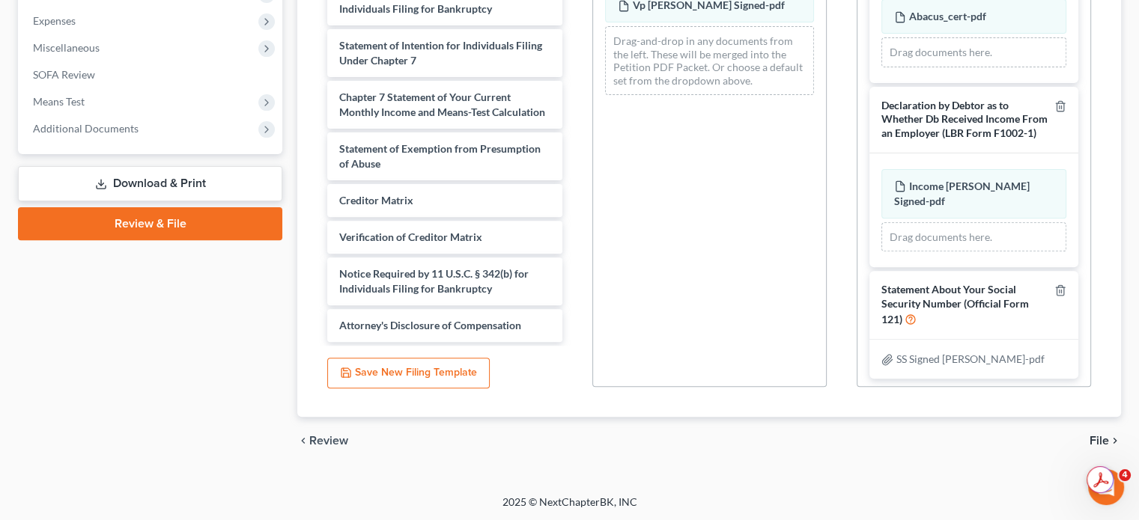
click at [1109, 439] on icon "chevron_right" at bounding box center [1115, 441] width 12 height 12
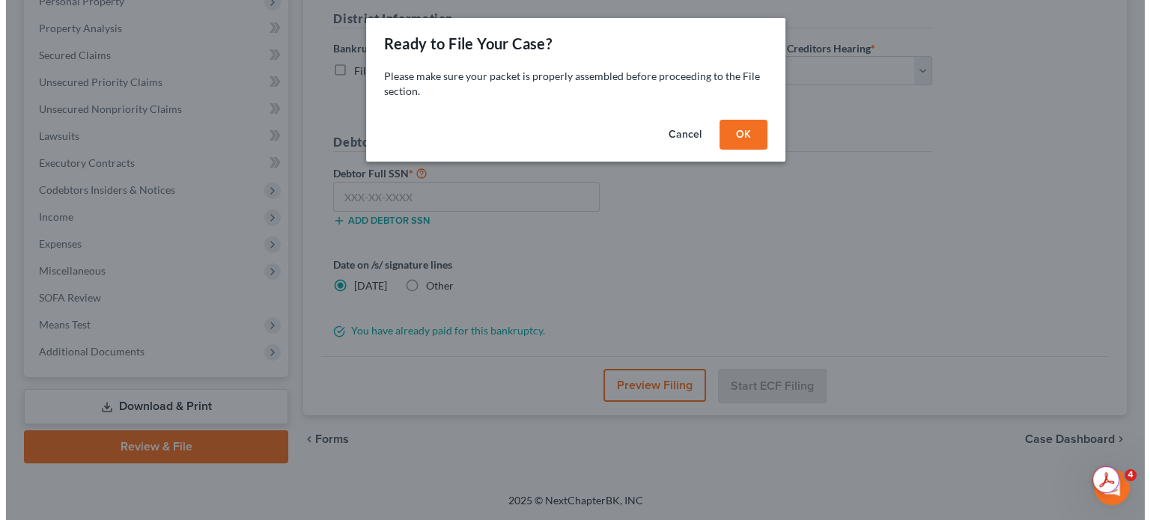
scroll to position [274, 0]
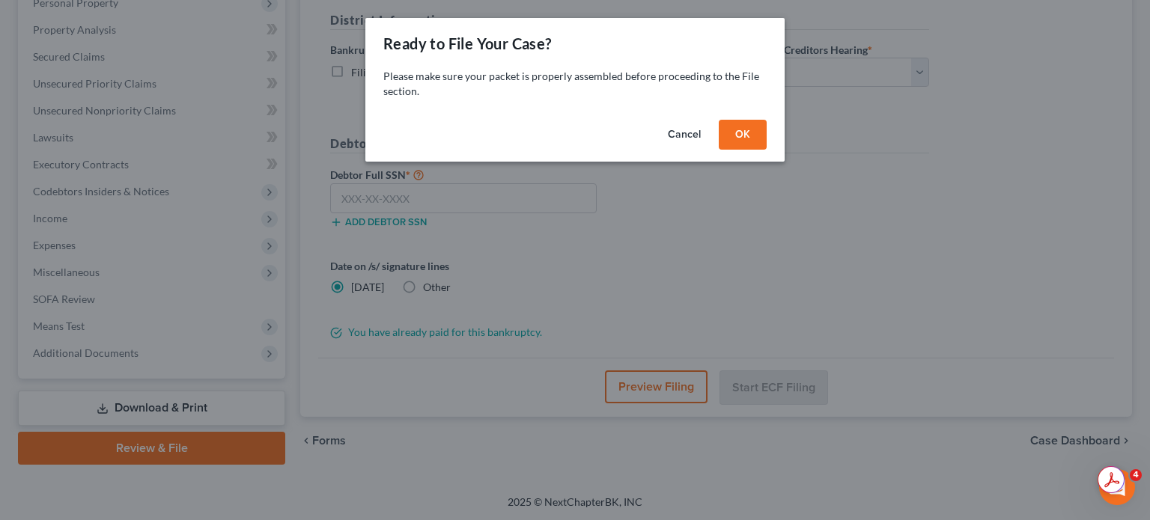
click at [755, 133] on button "OK" at bounding box center [743, 135] width 48 height 30
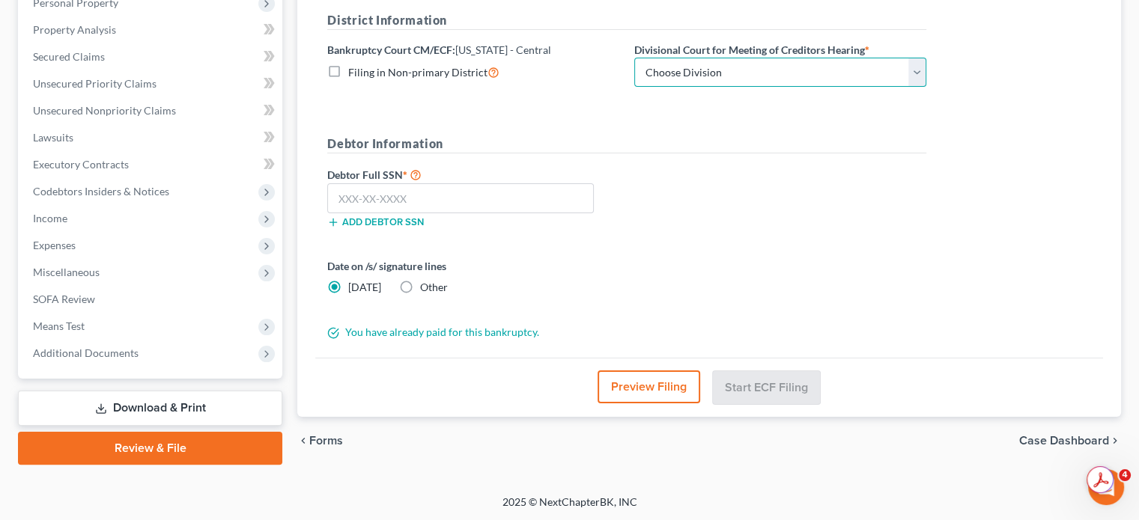
click at [746, 71] on select "Choose Division San Fernando Valley Los Angeles Riverside Santa Ana Santa Barba…" at bounding box center [780, 73] width 292 height 30
select select "3"
click at [634, 58] on select "Choose Division San Fernando Valley Los Angeles Riverside Santa Ana Santa Barba…" at bounding box center [780, 73] width 292 height 30
click at [550, 200] on input "text" at bounding box center [460, 198] width 267 height 30
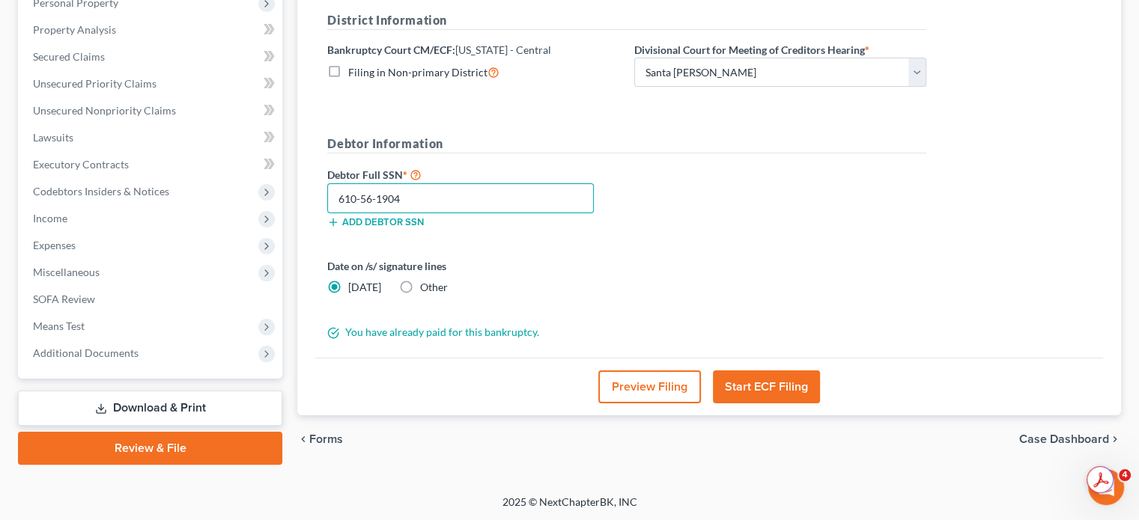
type input "610-56-1904"
click at [794, 384] on button "Start ECF Filing" at bounding box center [766, 387] width 107 height 33
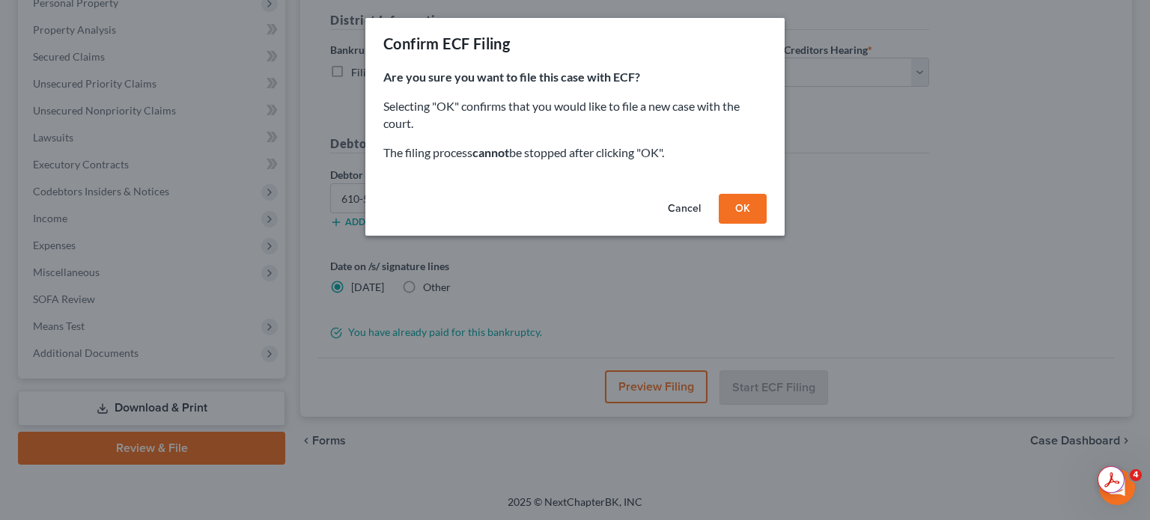
click at [729, 212] on button "OK" at bounding box center [743, 209] width 48 height 30
